Goal: Information Seeking & Learning: Learn about a topic

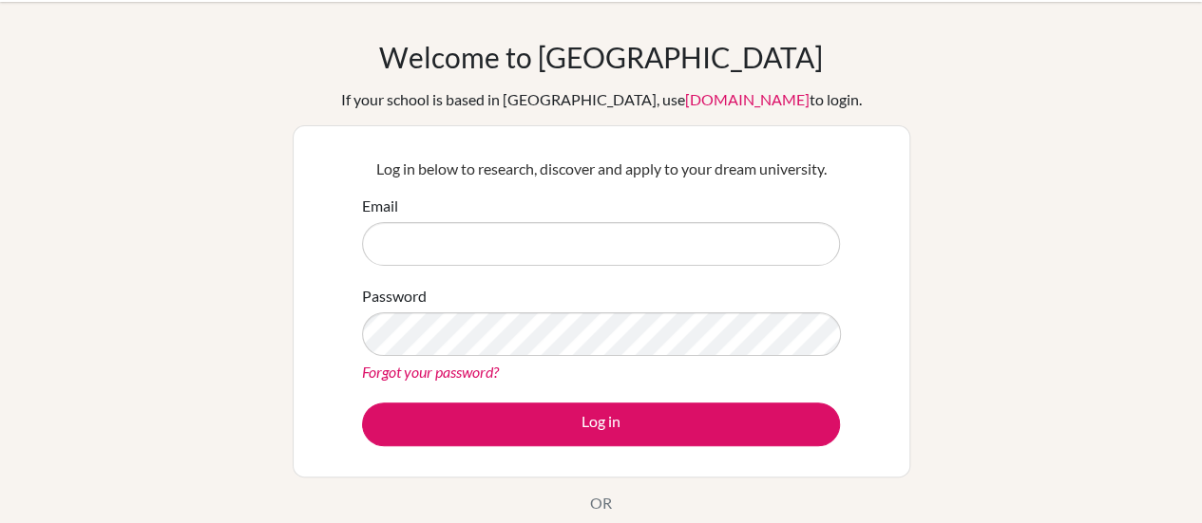
scroll to position [95, 0]
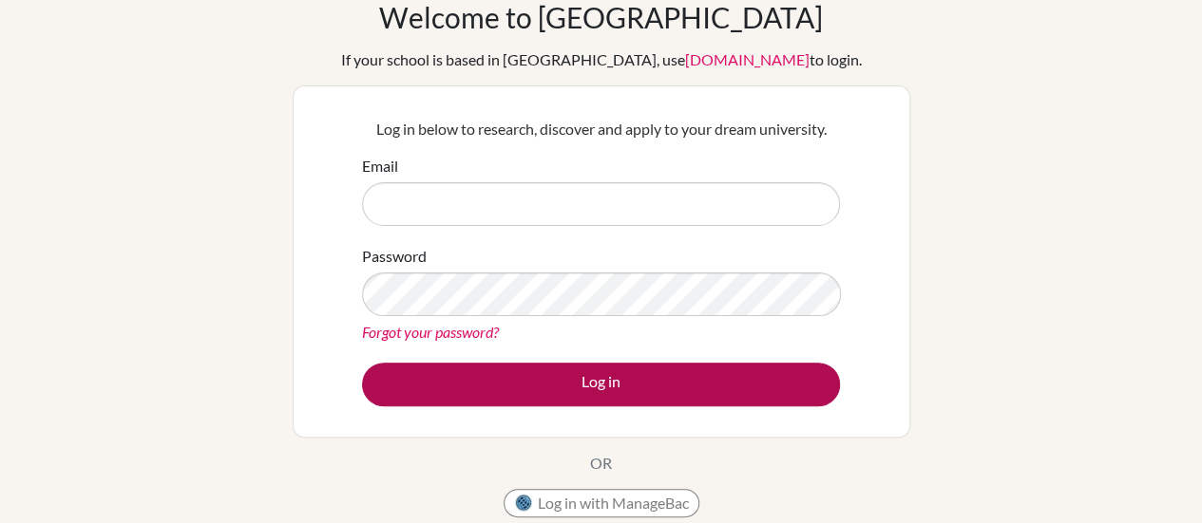
type input "kerry@whs.tc.edu.tw"
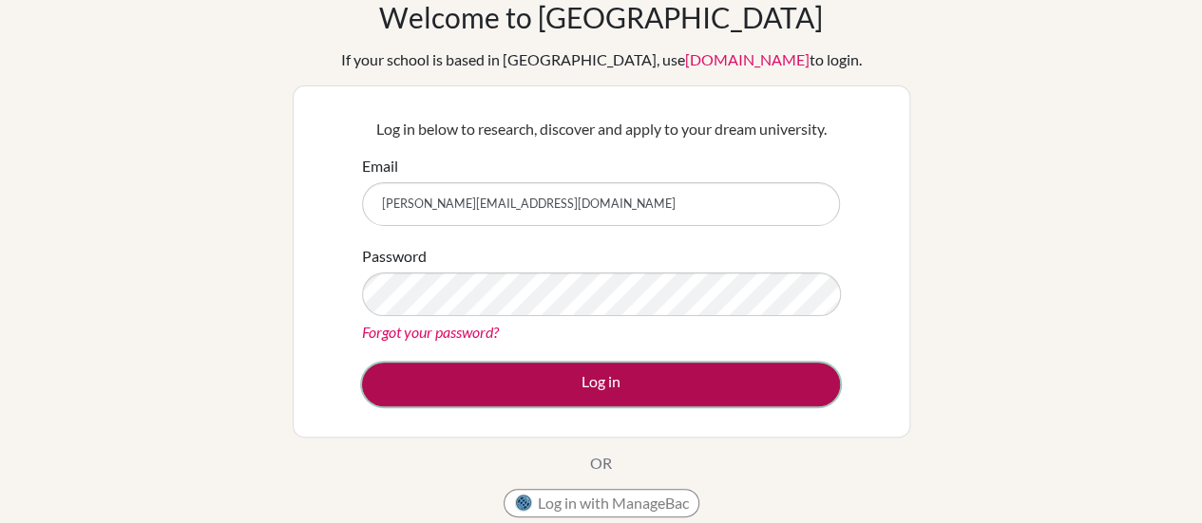
click at [599, 385] on button "Log in" at bounding box center [601, 385] width 478 height 44
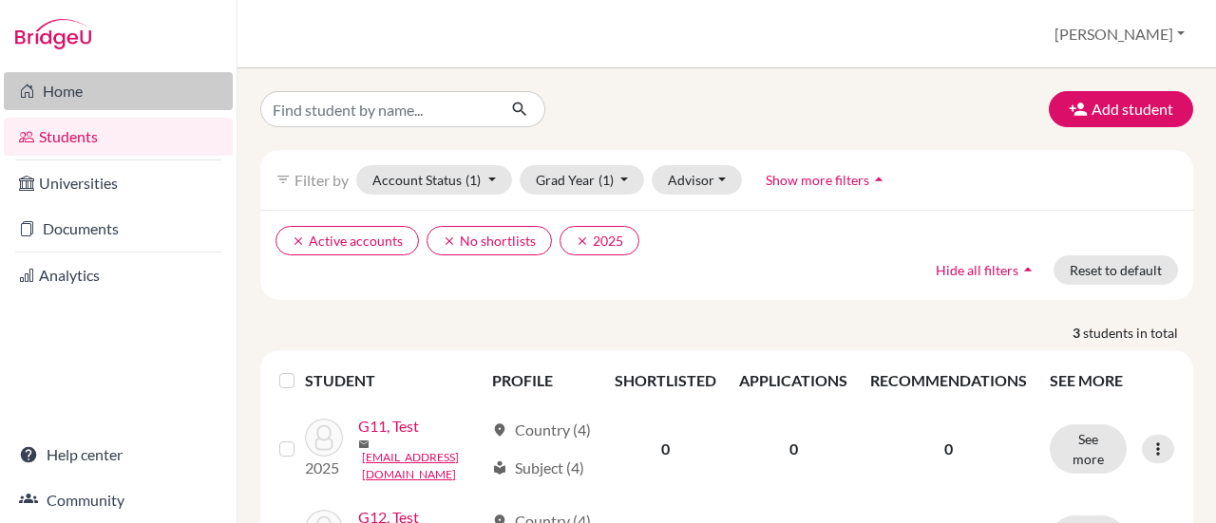
click at [71, 92] on link "Home" at bounding box center [118, 91] width 229 height 38
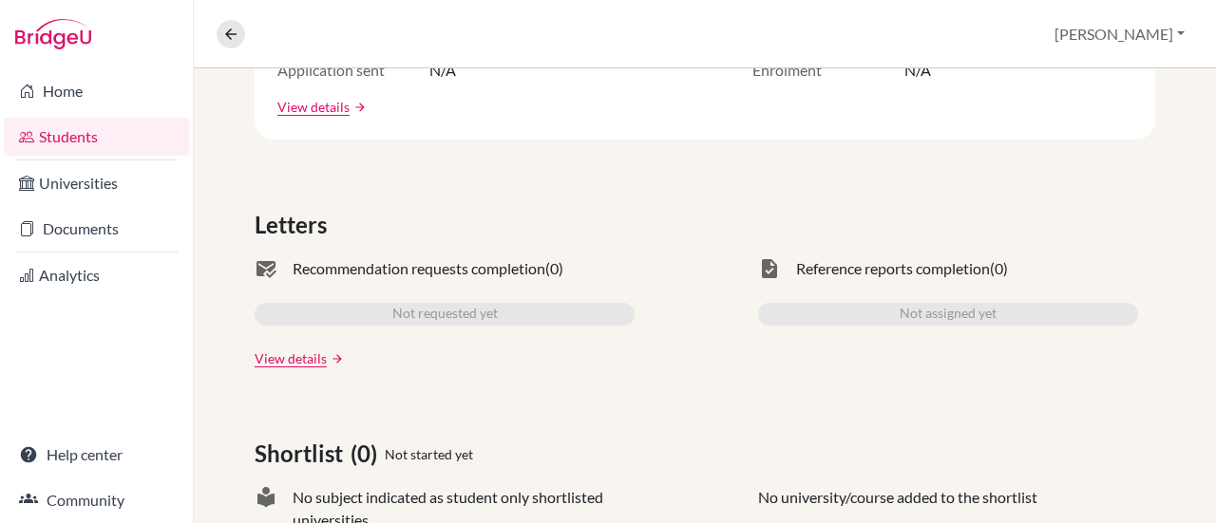
scroll to position [380, 0]
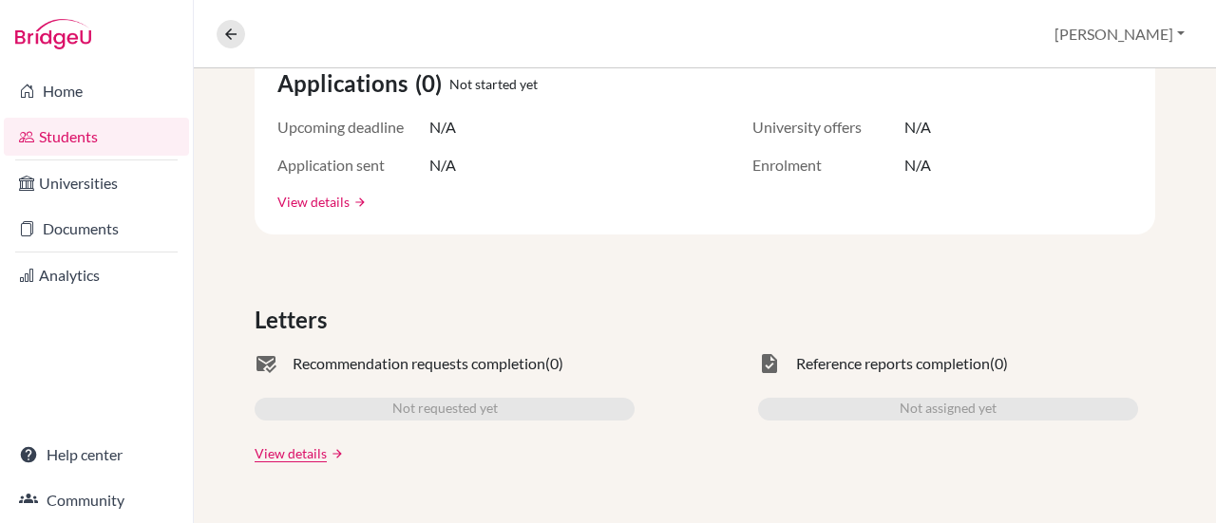
click at [302, 205] on link "View details" at bounding box center [313, 202] width 72 height 20
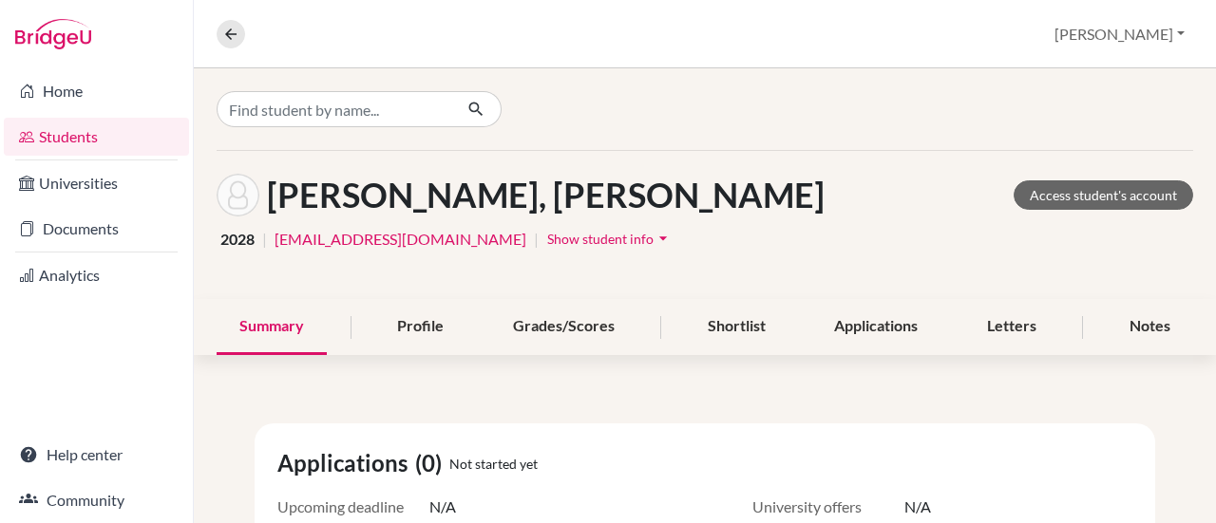
click at [53, 127] on link "Students" at bounding box center [96, 137] width 185 height 38
